Goal: Check status

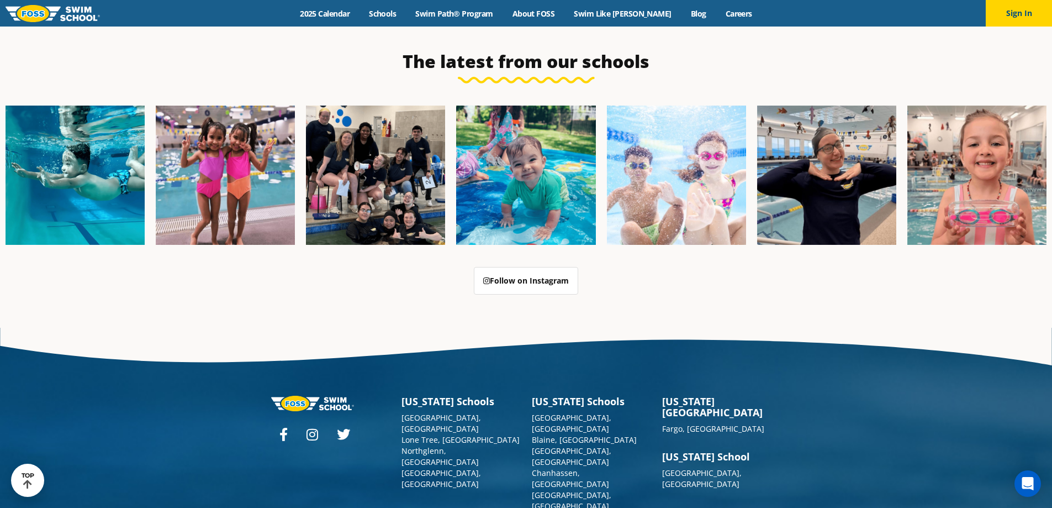
scroll to position [2846, 0]
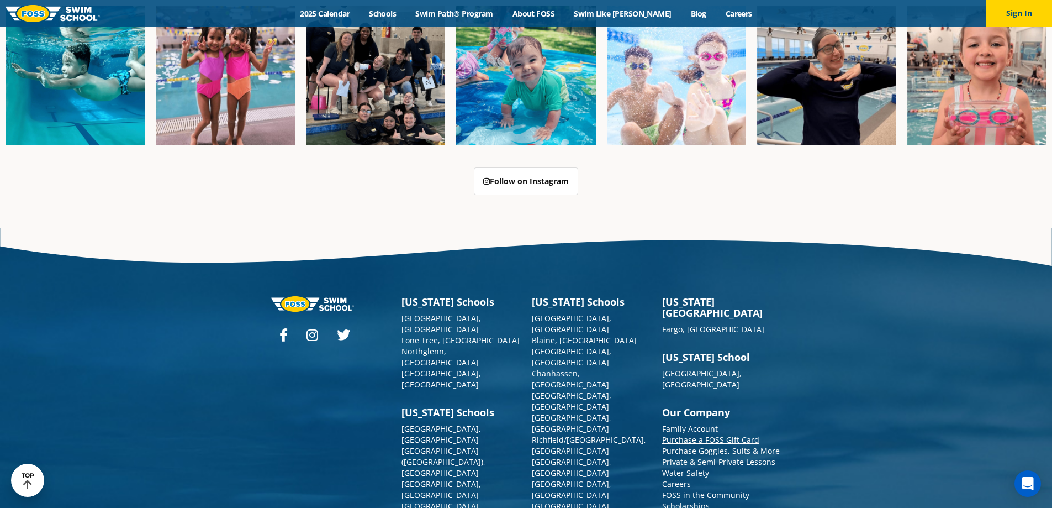
click at [699, 434] on link "Purchase a FOSS Gift Card" at bounding box center [710, 439] width 97 height 10
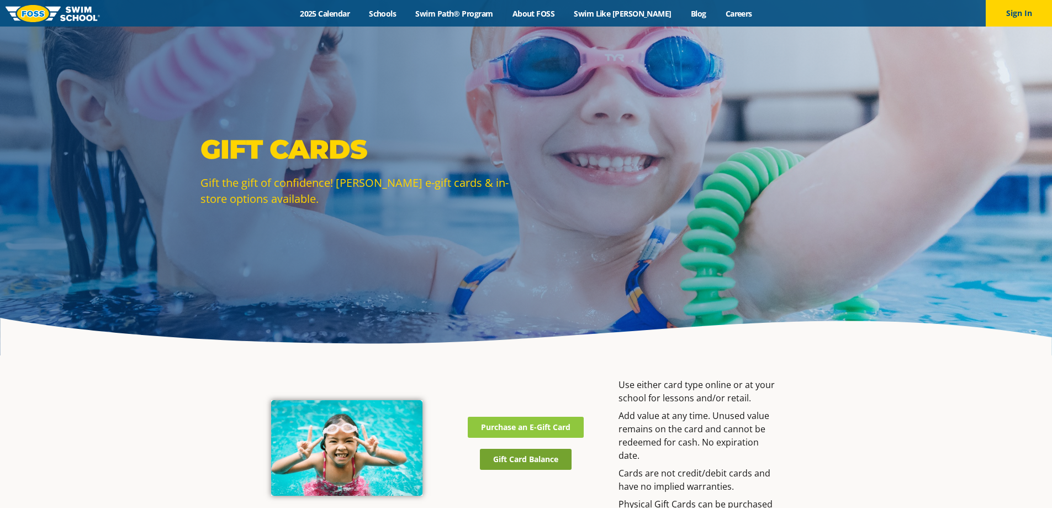
click at [525, 457] on span "Gift Card Balance" at bounding box center [525, 459] width 65 height 8
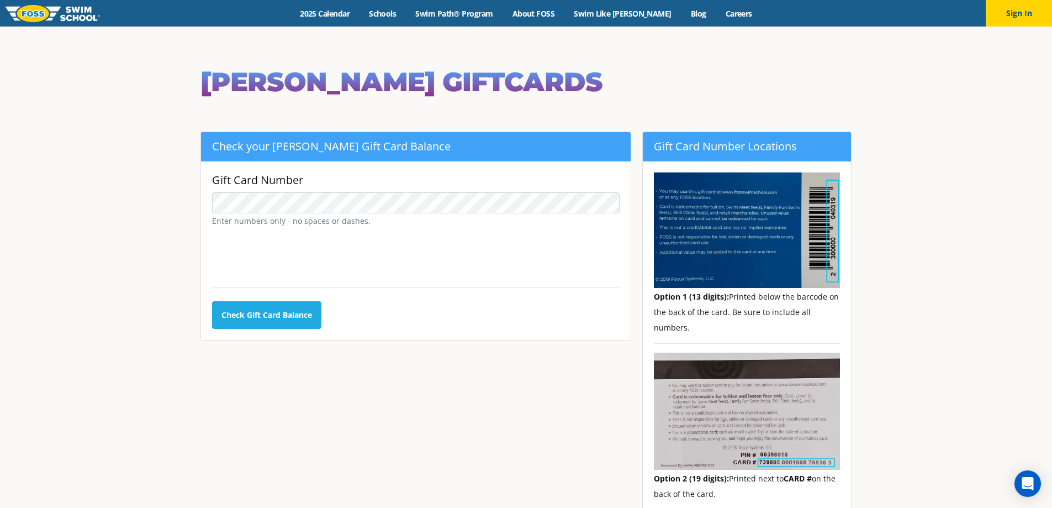
click at [268, 297] on form "Gift Card Number Enter numbers only - no spaces or dashes. 0cAFcWeA7SeiDfwZBcoS…" at bounding box center [416, 250] width 408 height 156
click at [272, 308] on input "Check Gift Card Balance" at bounding box center [266, 315] width 109 height 28
